Goal: Task Accomplishment & Management: Manage account settings

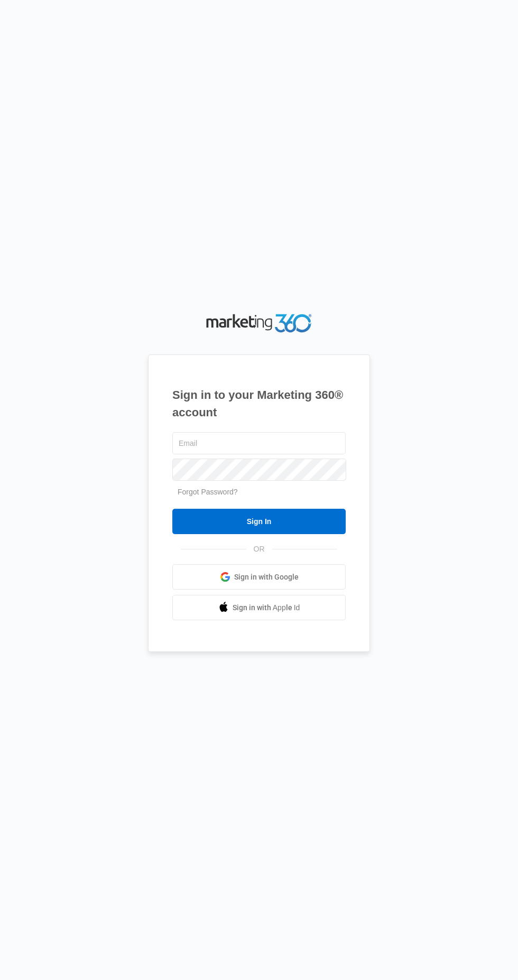
click at [303, 454] on input "text" at bounding box center [258, 443] width 173 height 22
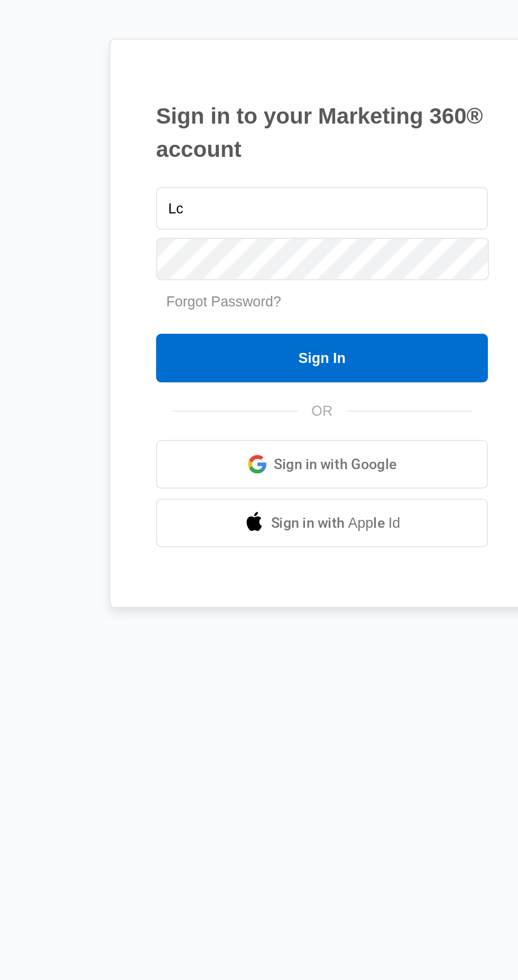
type input "L"
type input "[EMAIL_ADDRESS][DOMAIN_NAME]"
click at [287, 534] on input "Sign In" at bounding box center [258, 521] width 173 height 25
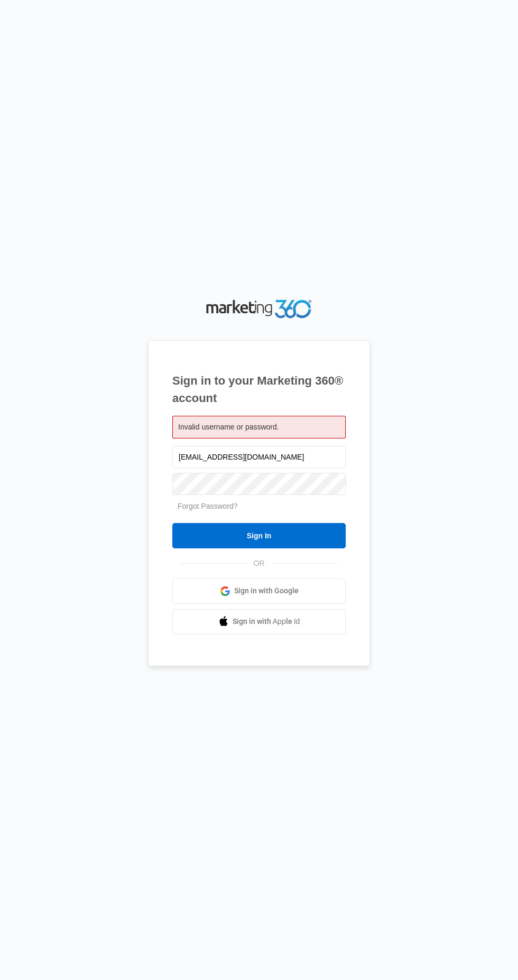
click at [311, 468] on input "[EMAIL_ADDRESS][DOMAIN_NAME]" at bounding box center [258, 457] width 173 height 22
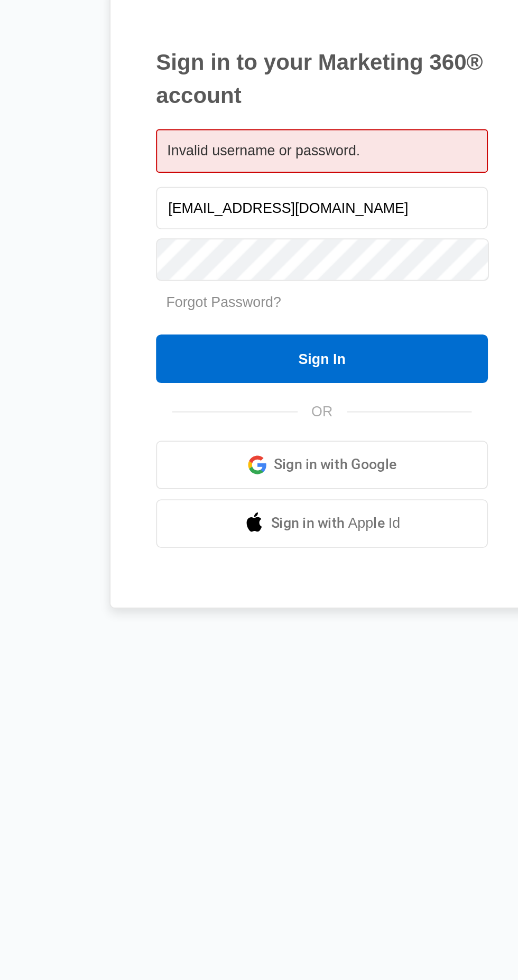
click at [292, 548] on input "Sign In" at bounding box center [258, 535] width 173 height 25
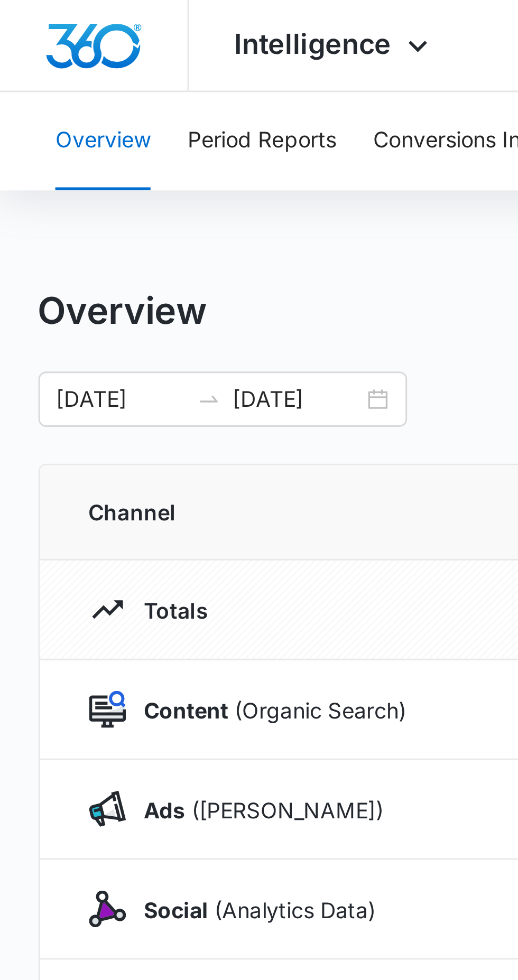
click at [138, 15] on icon at bounding box center [143, 16] width 13 height 13
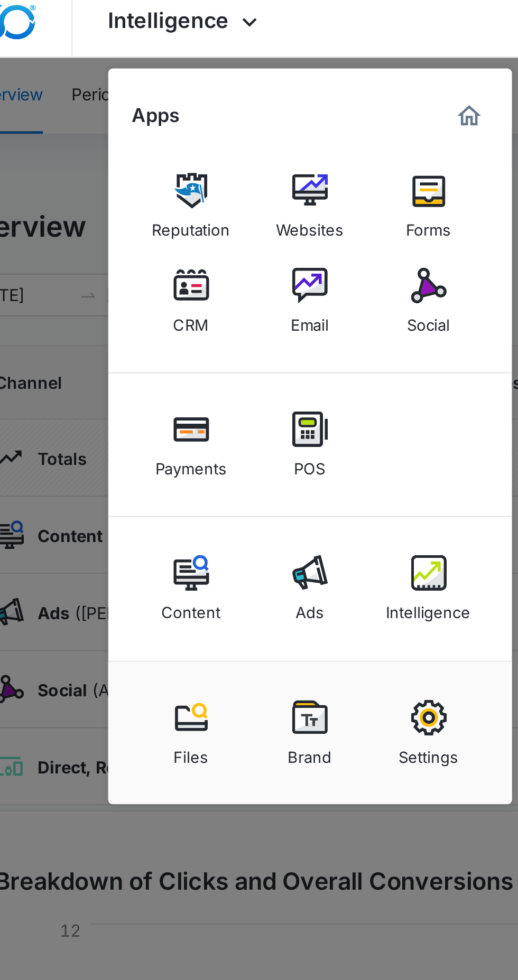
click at [168, 106] on div "Websites" at bounding box center [170, 106] width 30 height 14
